Goal: Task Accomplishment & Management: Manage account settings

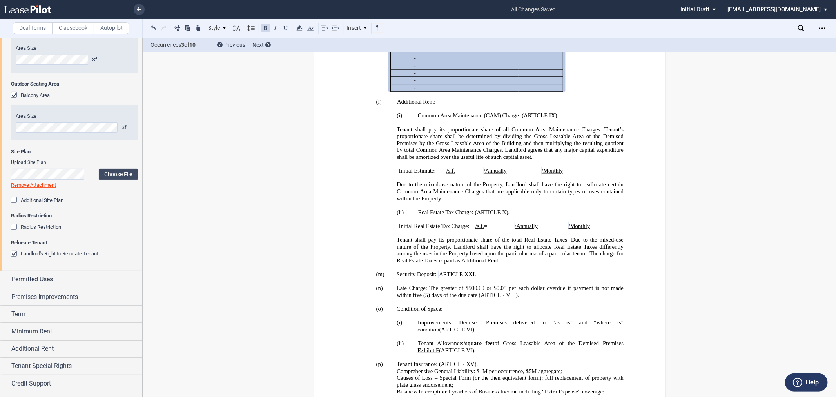
scroll to position [686, 0]
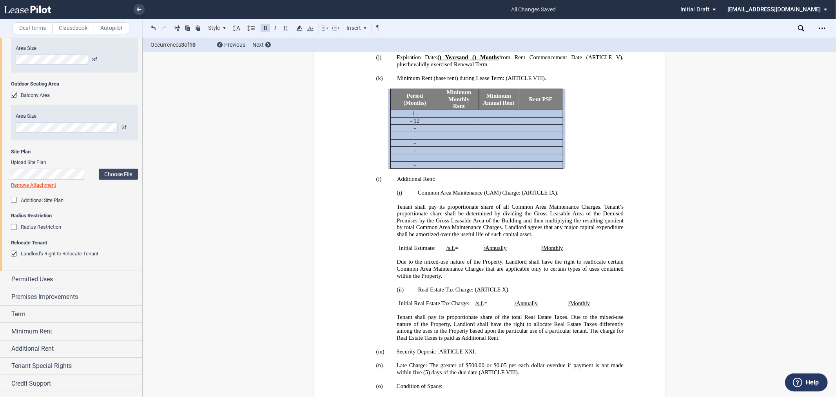
click at [406, 251] on span "Initial Estimate:" at bounding box center [416, 247] width 37 height 7
click at [402, 306] on span "Initial Real Estate Tax Charge:" at bounding box center [433, 303] width 71 height 7
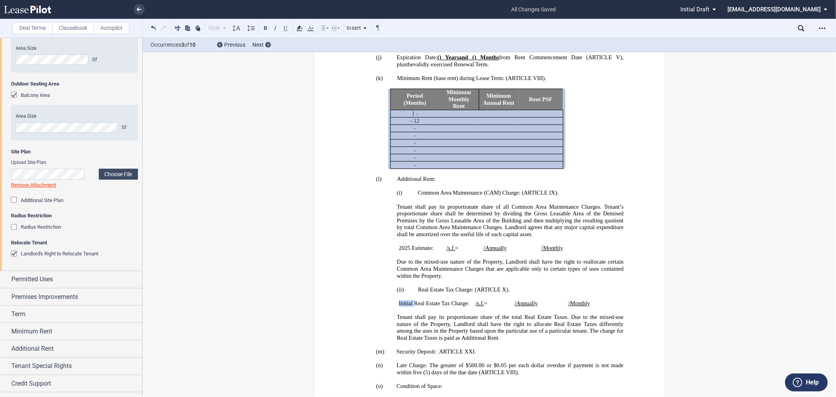
click at [402, 306] on span "Initial Real Estate Tax Charge:" at bounding box center [433, 303] width 71 height 7
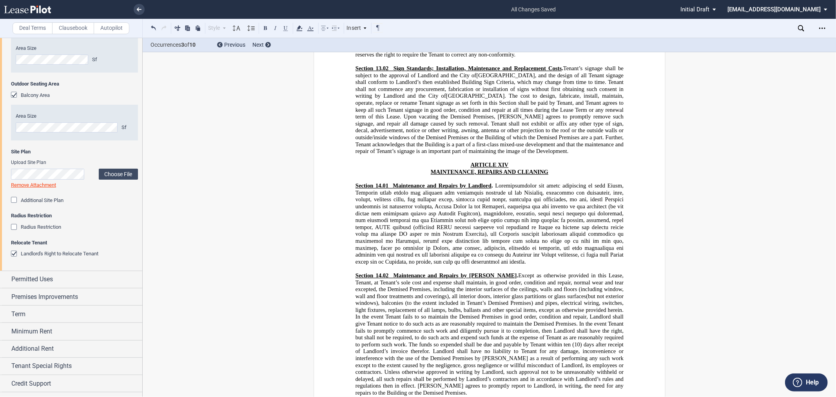
scroll to position [5837, 0]
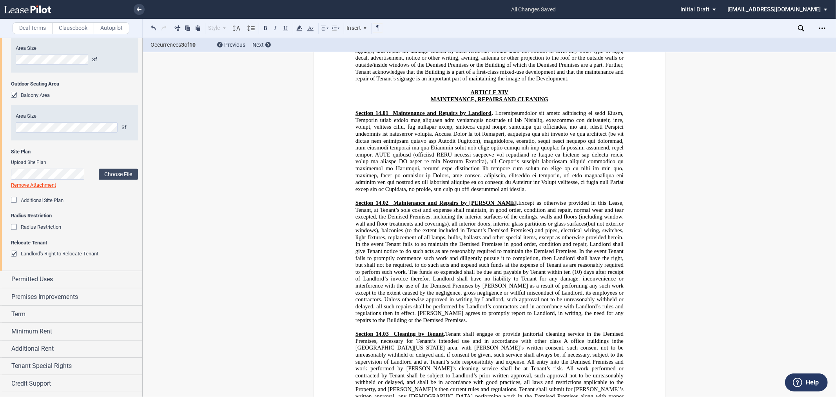
click at [556, 89] on p "﻿" at bounding box center [489, 85] width 268 height 7
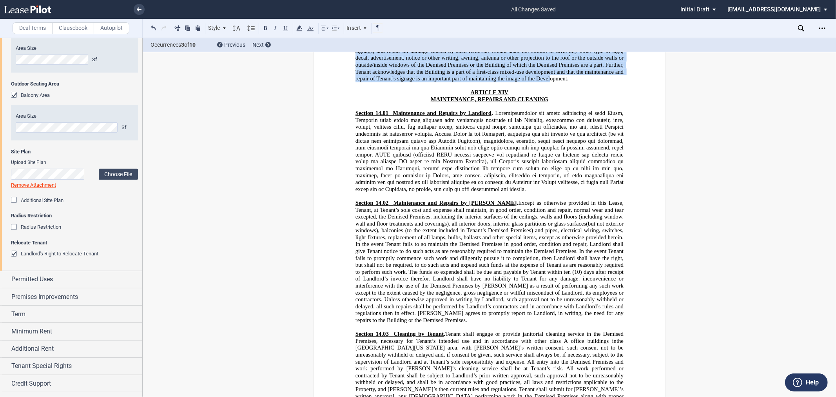
drag, startPoint x: 519, startPoint y: 272, endPoint x: 390, endPoint y: 183, distance: 156.7
click at [390, 82] on p "Section 13.02 Sign Standards; Installation, Maintenance and Replacement Costs .…" at bounding box center [489, 38] width 268 height 90
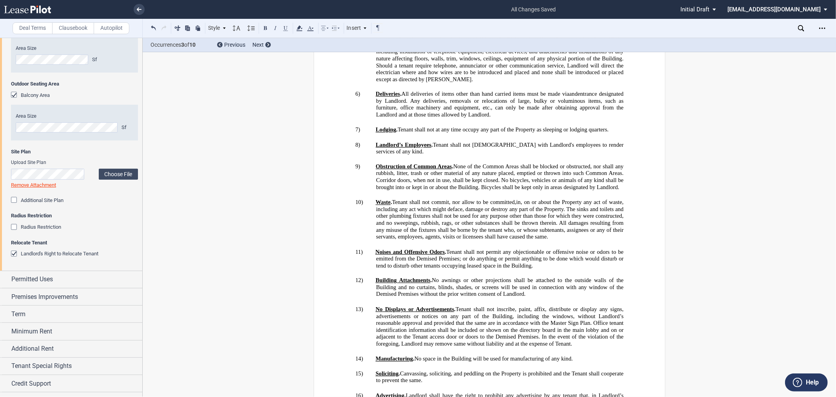
scroll to position [12222, 0]
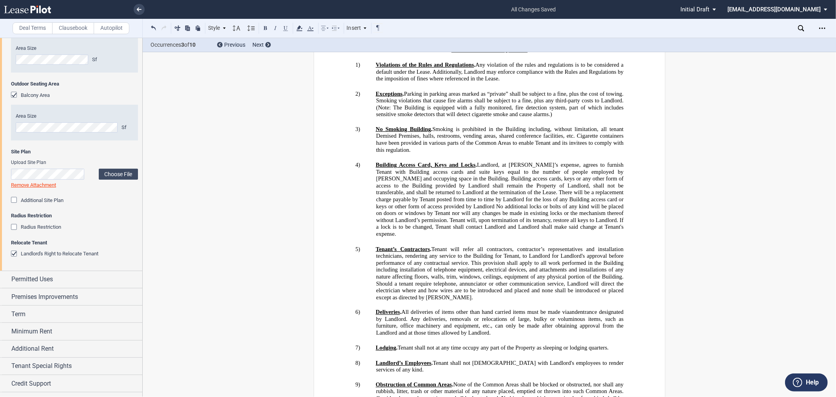
drag, startPoint x: 511, startPoint y: 180, endPoint x: 433, endPoint y: 147, distance: 85.1
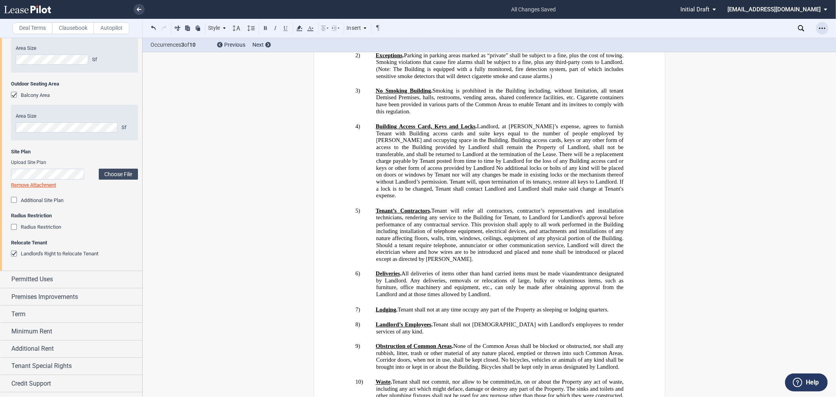
click at [820, 29] on icon "Open Lease options menu" at bounding box center [822, 28] width 6 height 6
click at [743, 42] on div "Download" at bounding box center [777, 42] width 96 height 7
click at [134, 12] on link at bounding box center [139, 9] width 11 height 11
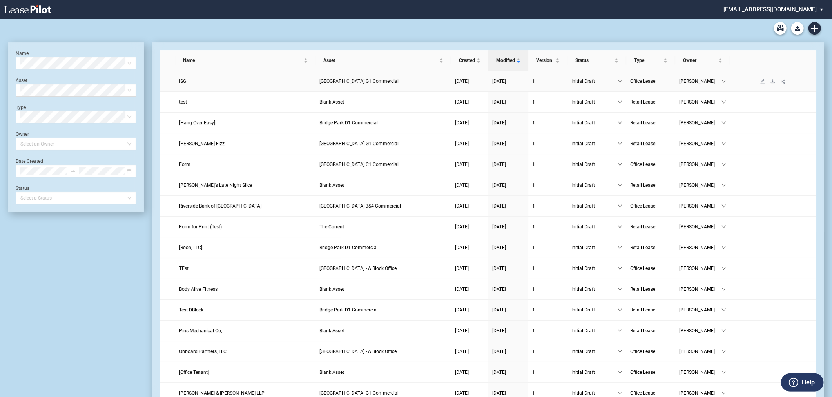
click at [338, 81] on span "Bridge Park G1 Commercial" at bounding box center [358, 80] width 79 height 5
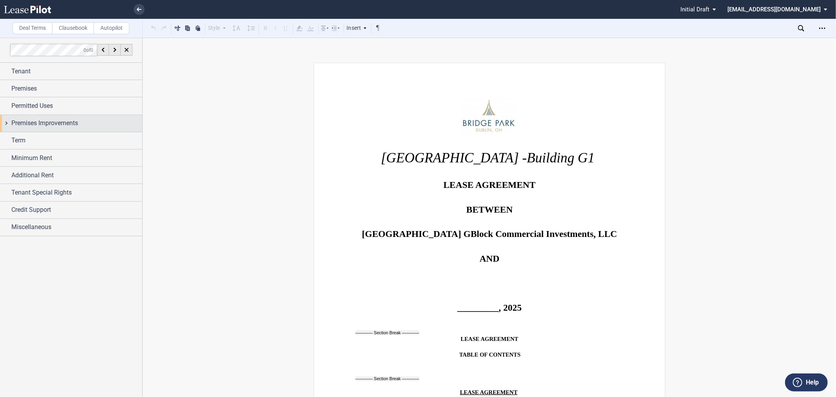
click at [26, 123] on span "Premises Improvements" at bounding box center [44, 122] width 67 height 9
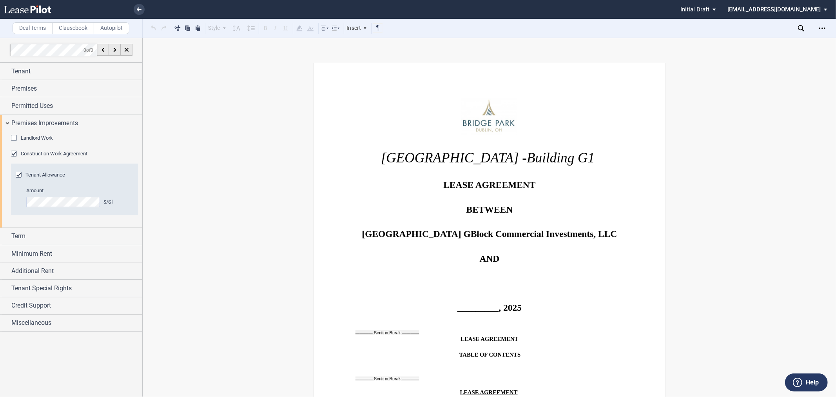
click at [24, 135] on span "Landlord Work" at bounding box center [37, 138] width 32 height 6
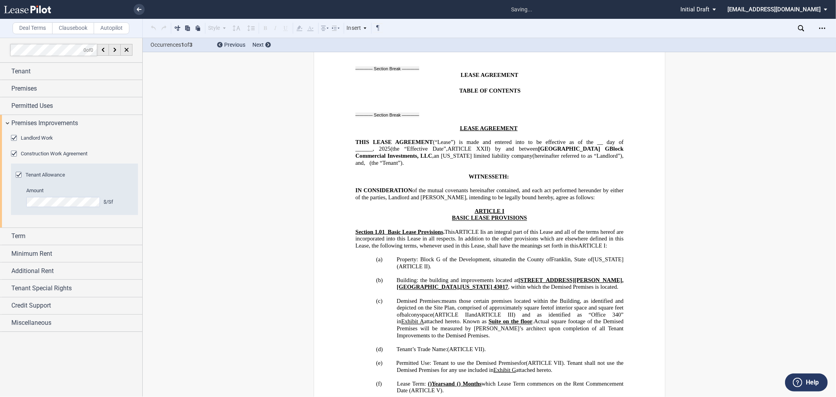
scroll to position [567, 0]
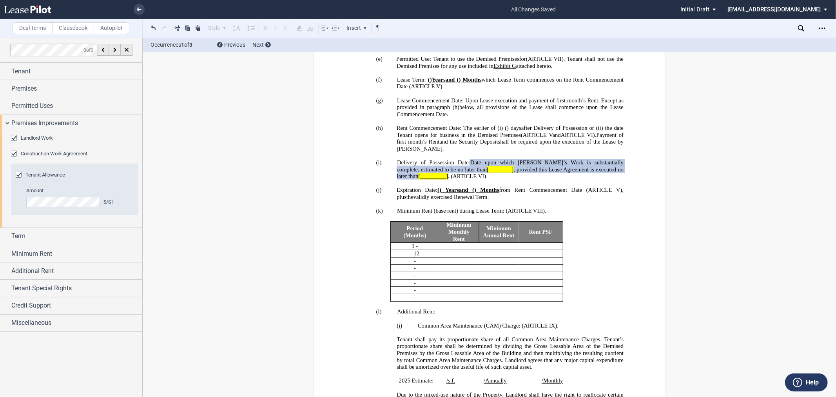
click at [24, 135] on span "Landlord Work" at bounding box center [37, 138] width 32 height 6
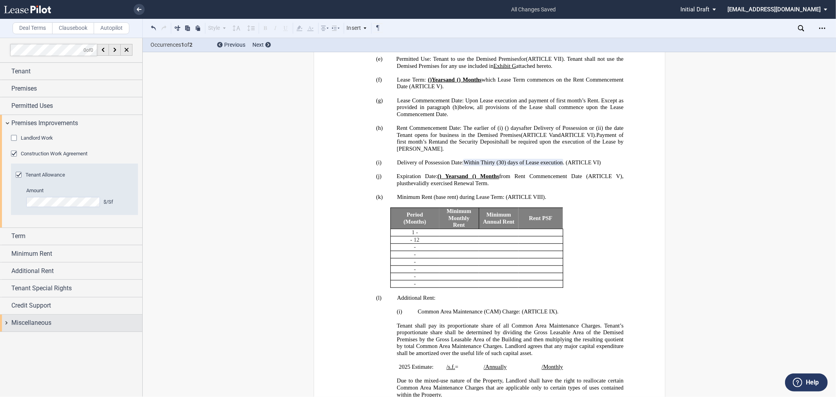
click at [31, 323] on span "Miscellaneous" at bounding box center [31, 322] width 40 height 9
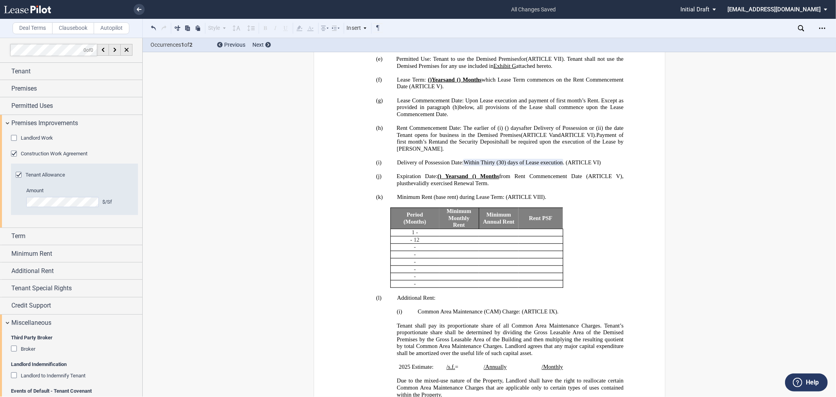
scroll to position [76, 0]
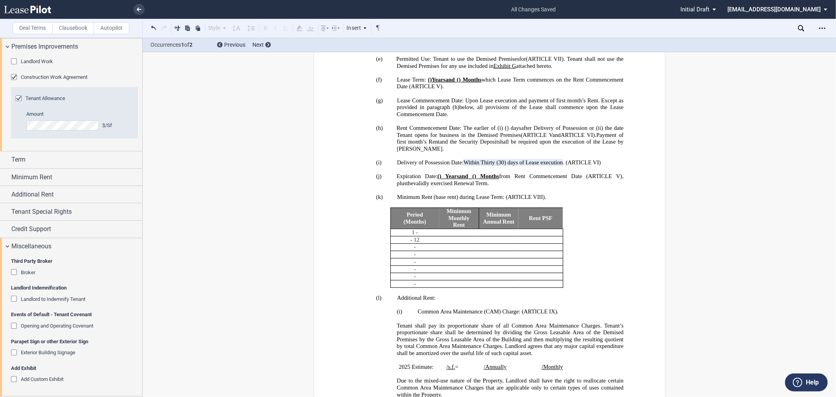
click at [58, 381] on span "Add Custom Exhibit" at bounding box center [42, 379] width 43 height 6
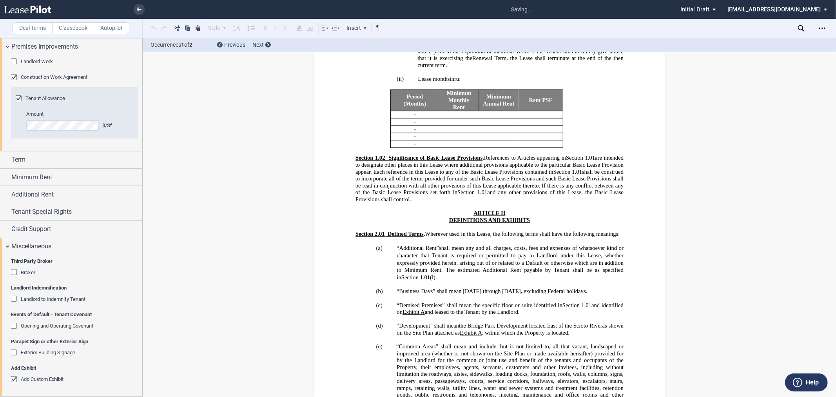
scroll to position [2068, 0]
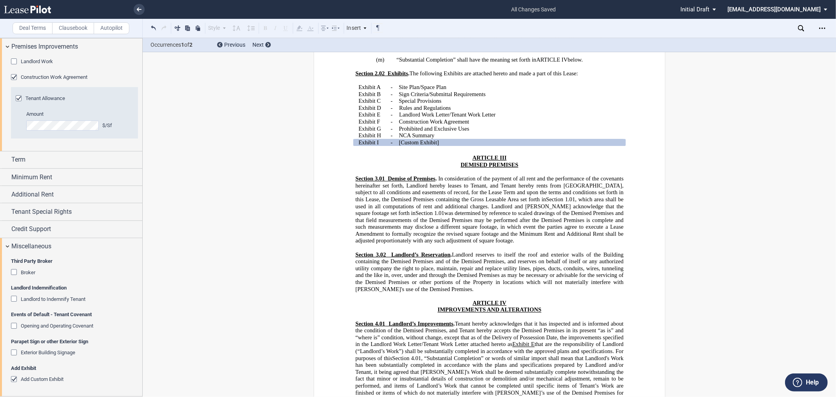
click at [29, 381] on span "Add Custom Exhibit" at bounding box center [42, 379] width 43 height 6
